Goal: Information Seeking & Learning: Learn about a topic

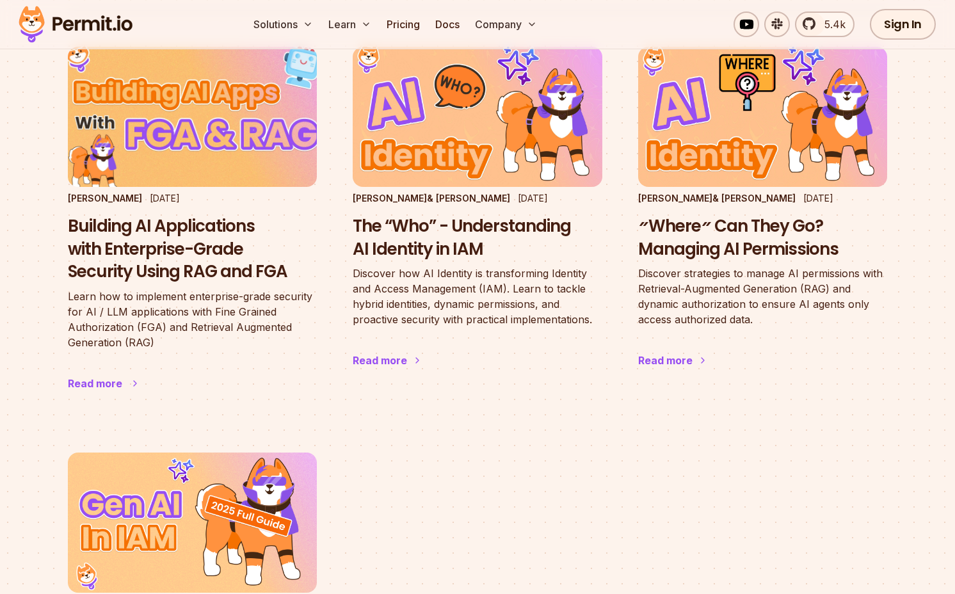
click at [174, 254] on h3 "Building AI Applications with Enterprise-Grade Security Using RAG and FGA" at bounding box center [192, 249] width 249 height 68
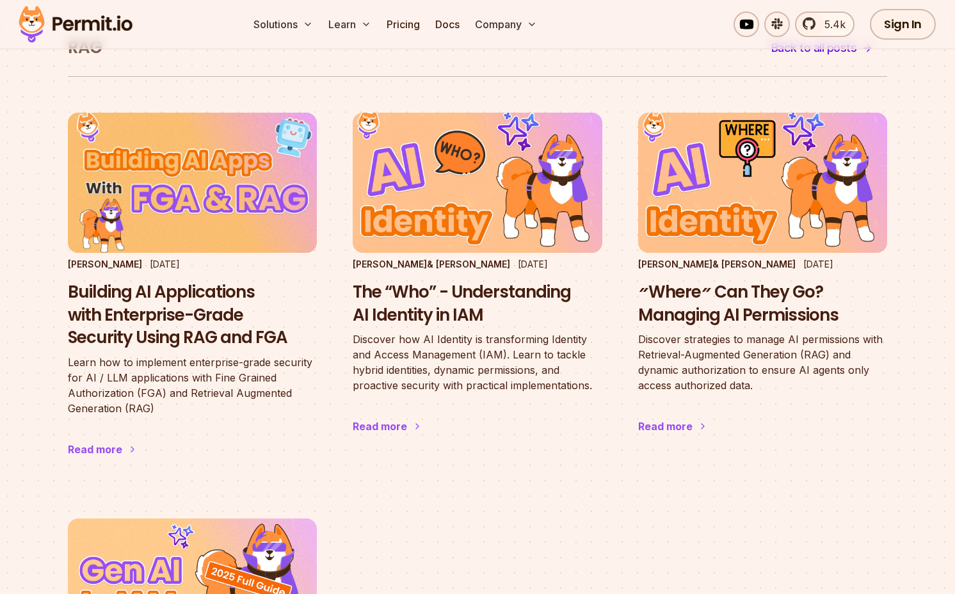
scroll to position [148, 0]
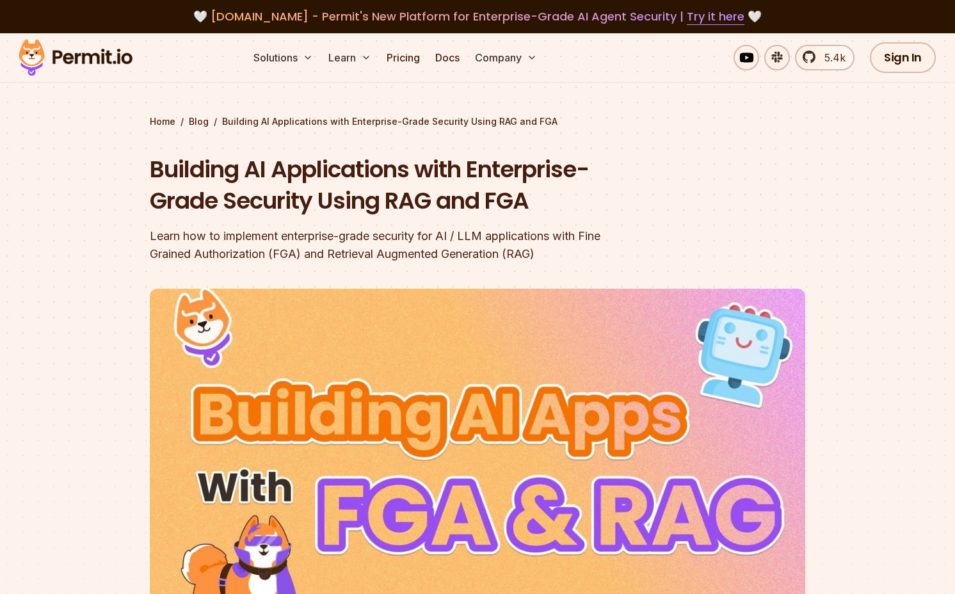
scroll to position [164, 0]
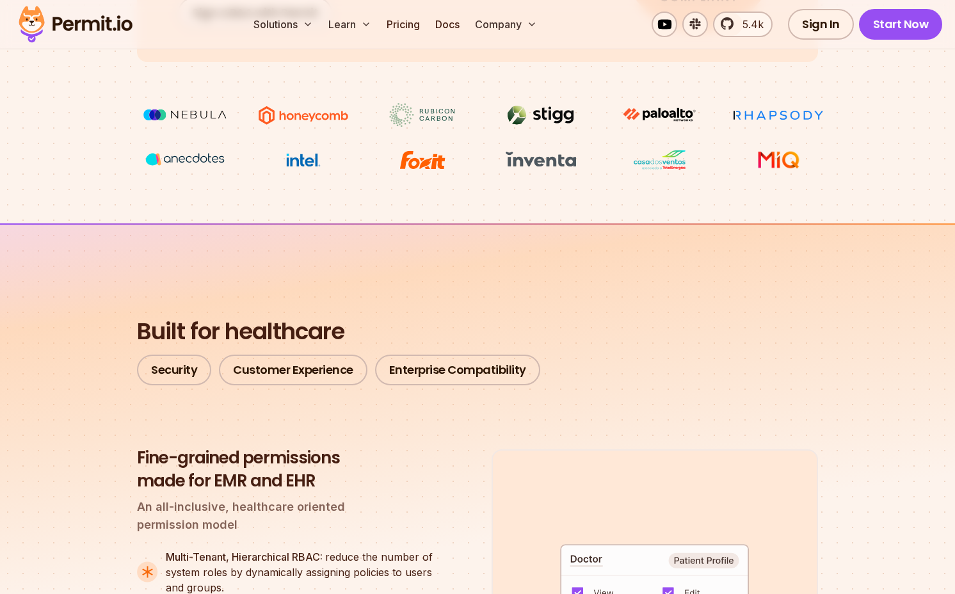
scroll to position [708, 0]
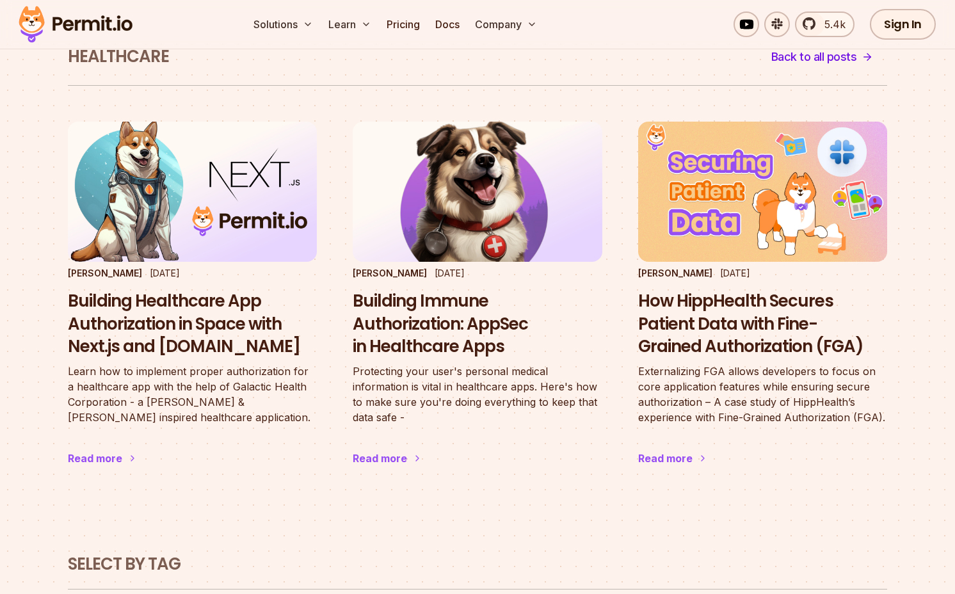
scroll to position [74, 0]
